Goal: Check status: Check status

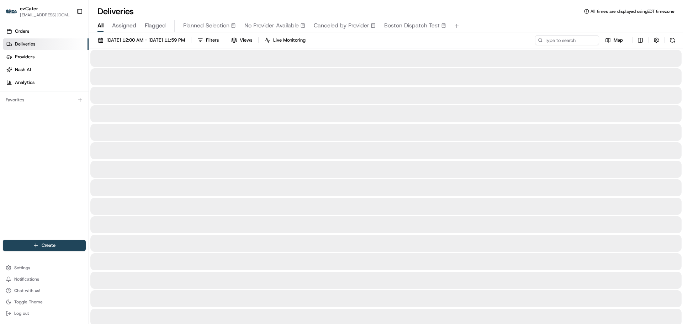
click at [27, 165] on div "Orders Deliveries Providers [PERSON_NAME] Analytics Favorites" at bounding box center [44, 133] width 89 height 221
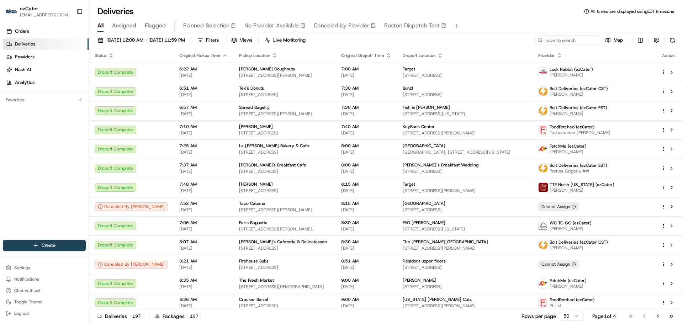
click at [8, 141] on div "Orders Deliveries Providers [PERSON_NAME] Analytics Favorites" at bounding box center [44, 133] width 89 height 221
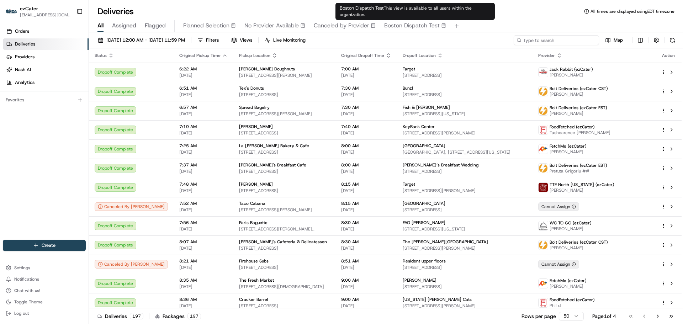
click at [576, 41] on input at bounding box center [556, 40] width 85 height 10
paste input "J97-J55"
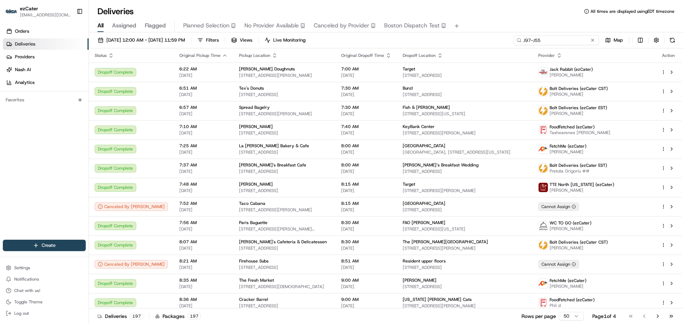
type input "J97-J55"
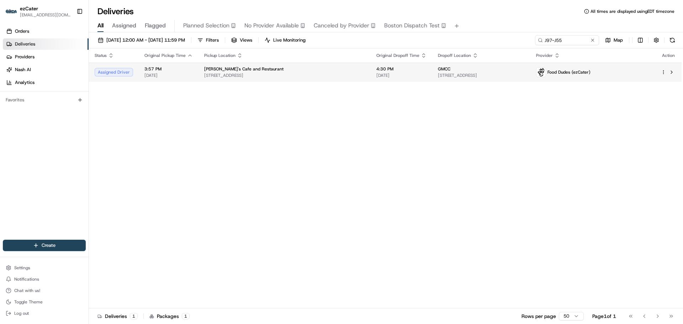
click at [358, 75] on td "[PERSON_NAME]'s Cafe and Restaurant [STREET_ADDRESS]" at bounding box center [285, 72] width 172 height 19
click at [285, 75] on span "[STREET_ADDRESS]" at bounding box center [284, 76] width 161 height 6
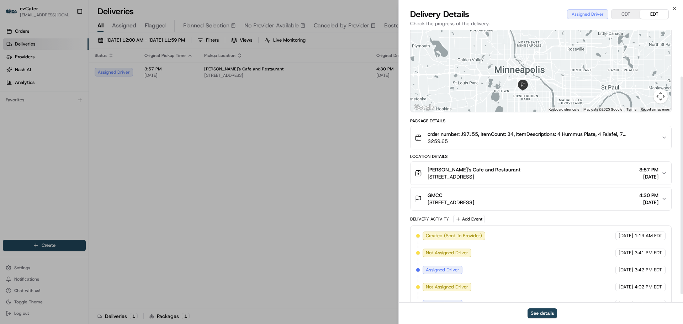
scroll to position [68, 0]
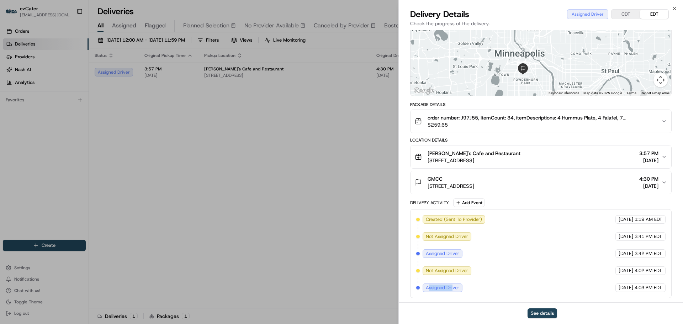
drag, startPoint x: 428, startPoint y: 287, endPoint x: 454, endPoint y: 289, distance: 25.6
click at [454, 289] on span "Assigned Driver" at bounding box center [442, 288] width 33 height 6
click at [470, 287] on div "Created (Sent To Provider) Food Dudes (ezCater) [DATE] 1:19 AM EDT Not Assigned…" at bounding box center [540, 253] width 249 height 77
click at [534, 310] on button "See details" at bounding box center [543, 313] width 30 height 10
